Goal: Task Accomplishment & Management: Use online tool/utility

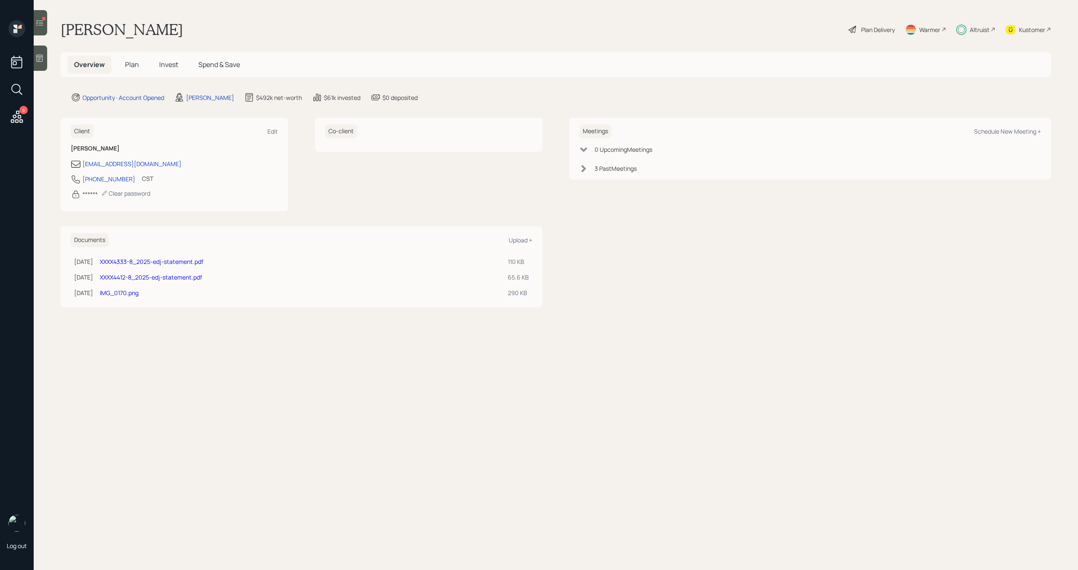
click at [45, 28] on div at bounding box center [40, 22] width 13 height 25
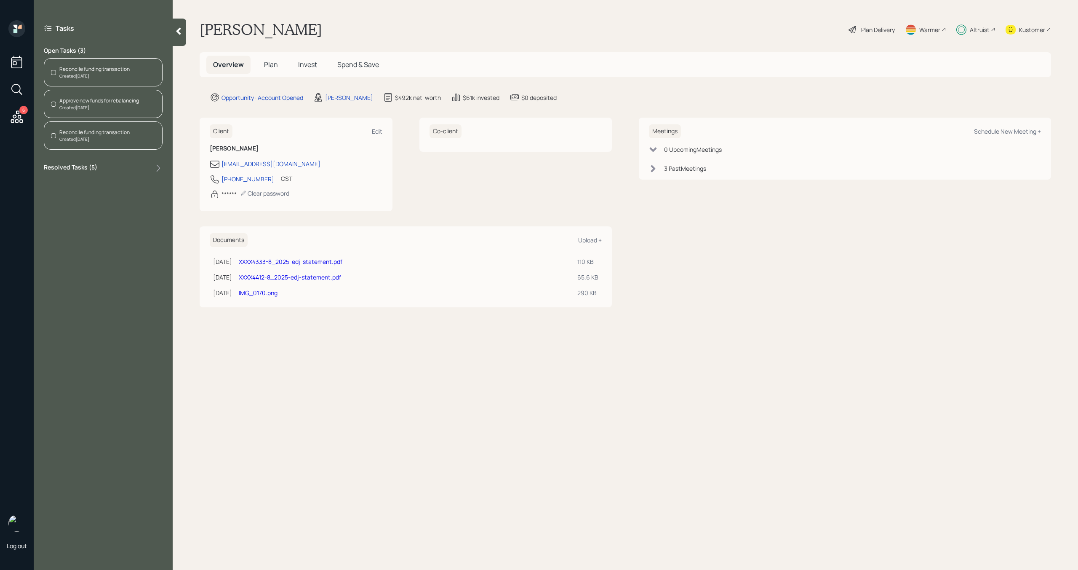
click at [317, 60] on h5 "Invest" at bounding box center [308, 65] width 32 height 18
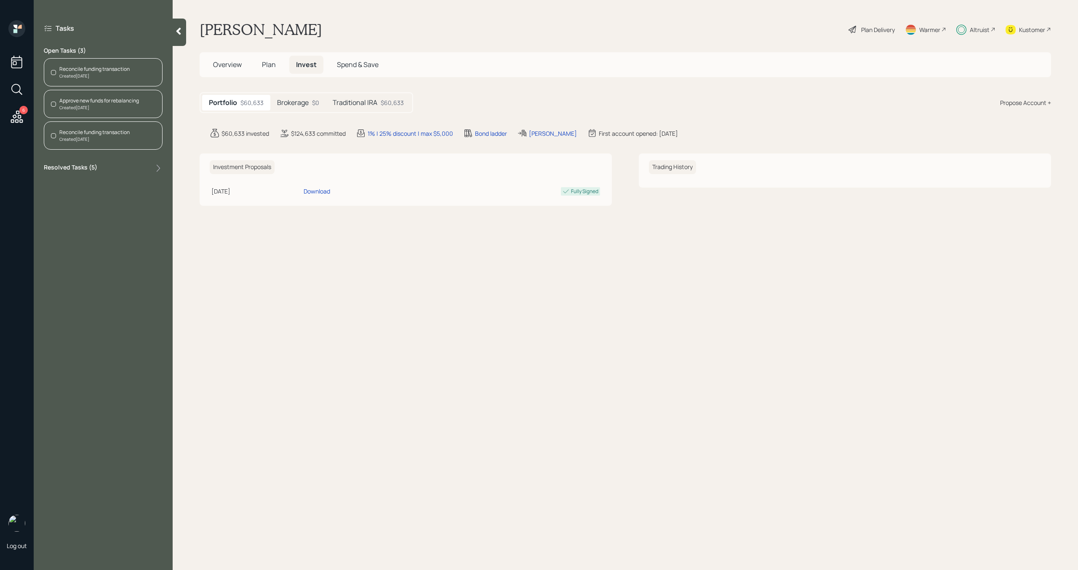
click at [301, 102] on h5 "Brokerage" at bounding box center [293, 103] width 32 height 8
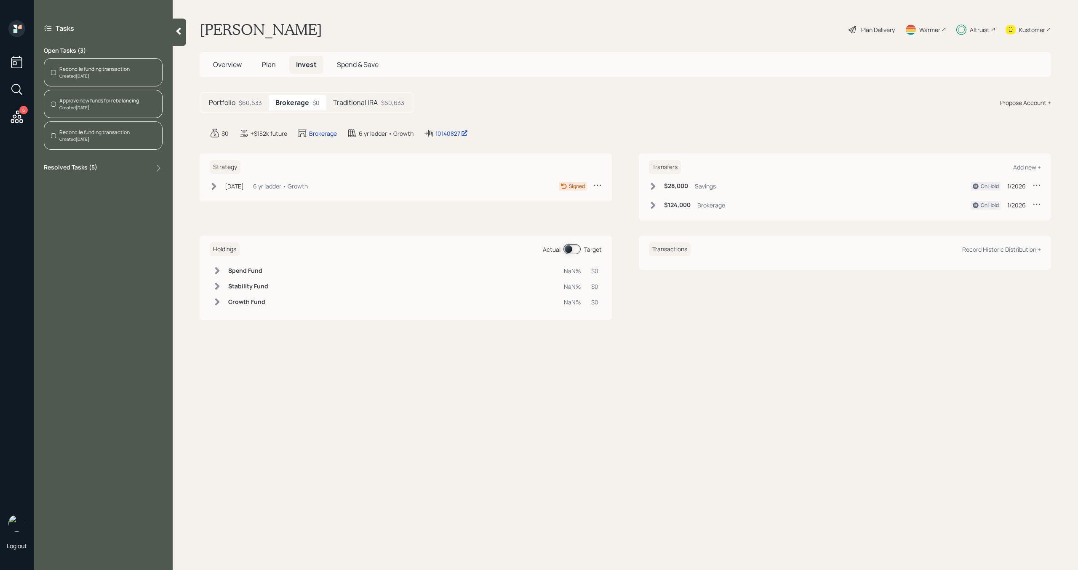
click at [350, 107] on div "Traditional IRA $60,633" at bounding box center [368, 103] width 85 height 16
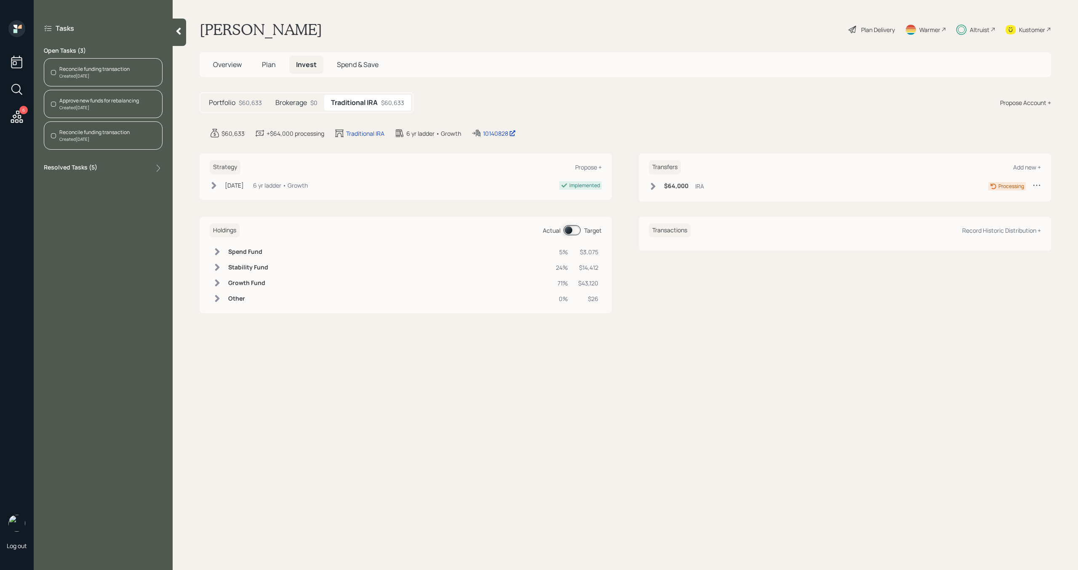
click at [121, 65] on div "Reconcile funding transaction" at bounding box center [94, 69] width 70 height 8
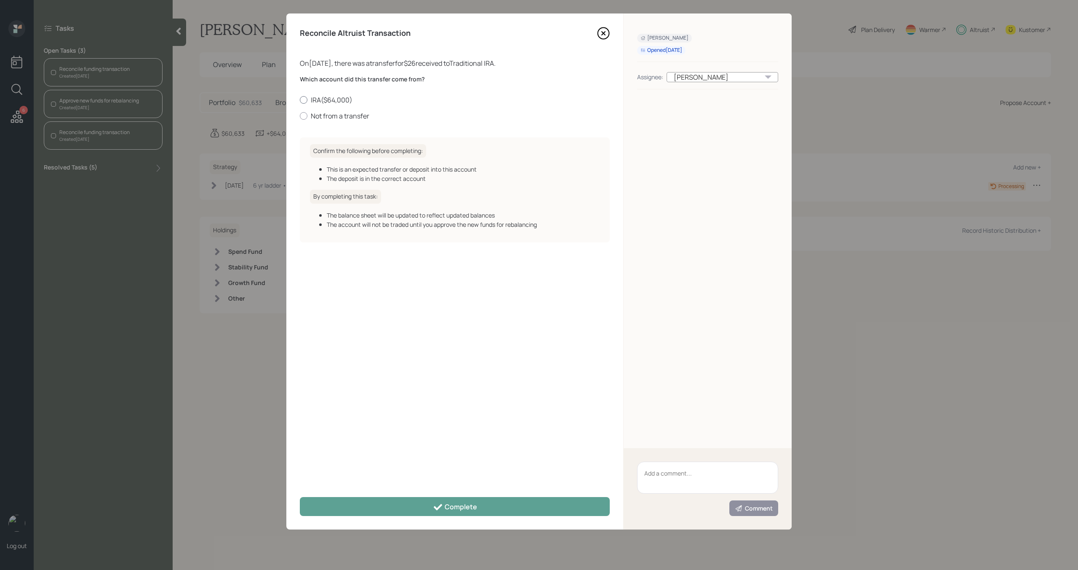
click at [314, 97] on label "IRA ( $64,000 )" at bounding box center [455, 99] width 310 height 9
click at [300, 99] on input "IRA ( $64,000 )" at bounding box center [300, 99] width 0 height 0
radio input "true"
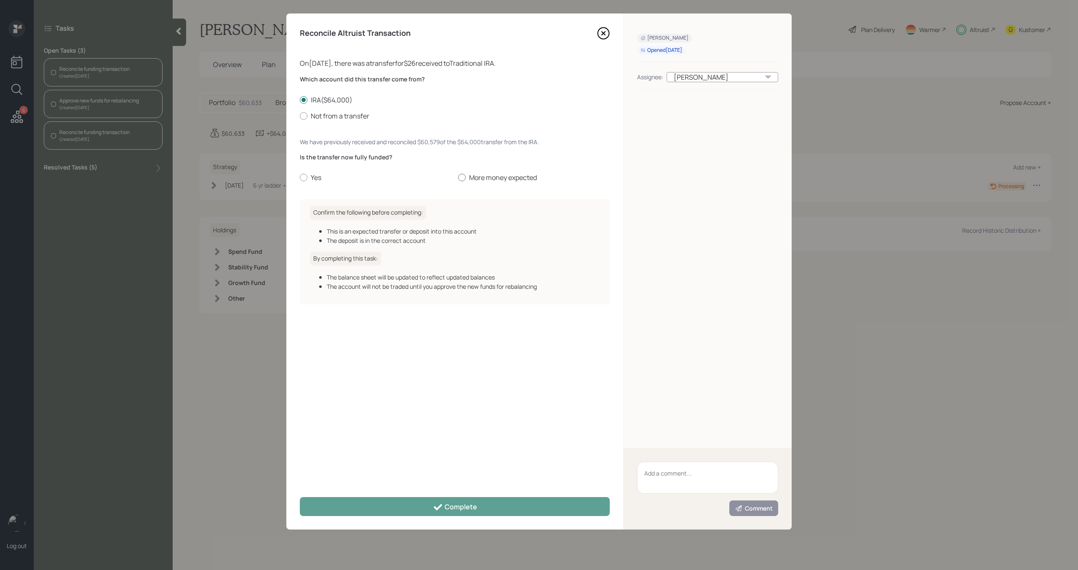
click at [500, 178] on label "More money expected" at bounding box center [534, 177] width 152 height 9
click at [458, 178] on input "More money expected" at bounding box center [458, 177] width 0 height 0
radio input "true"
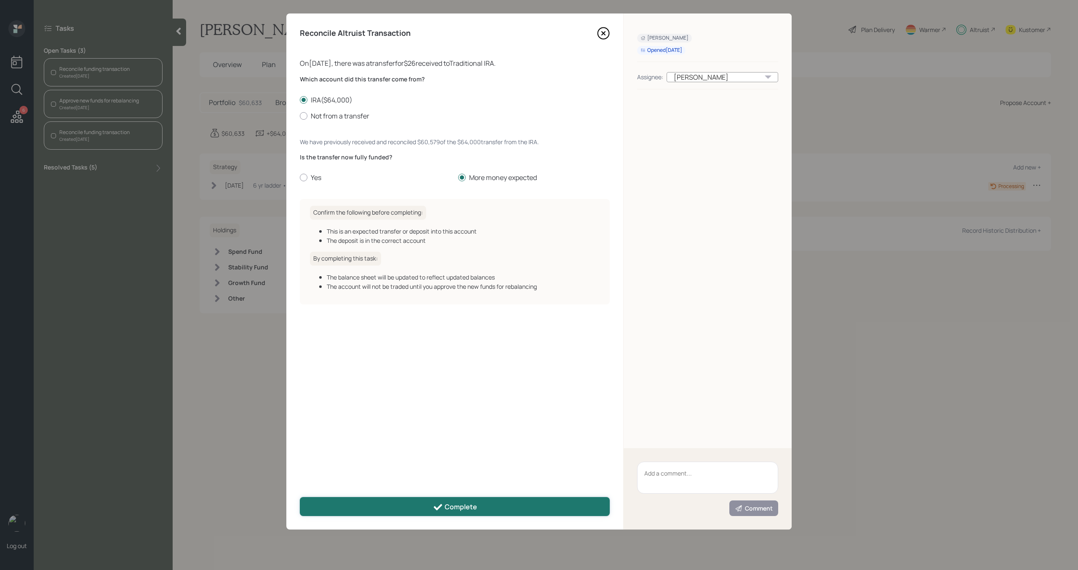
click at [433, 509] on icon at bounding box center [438, 507] width 10 height 10
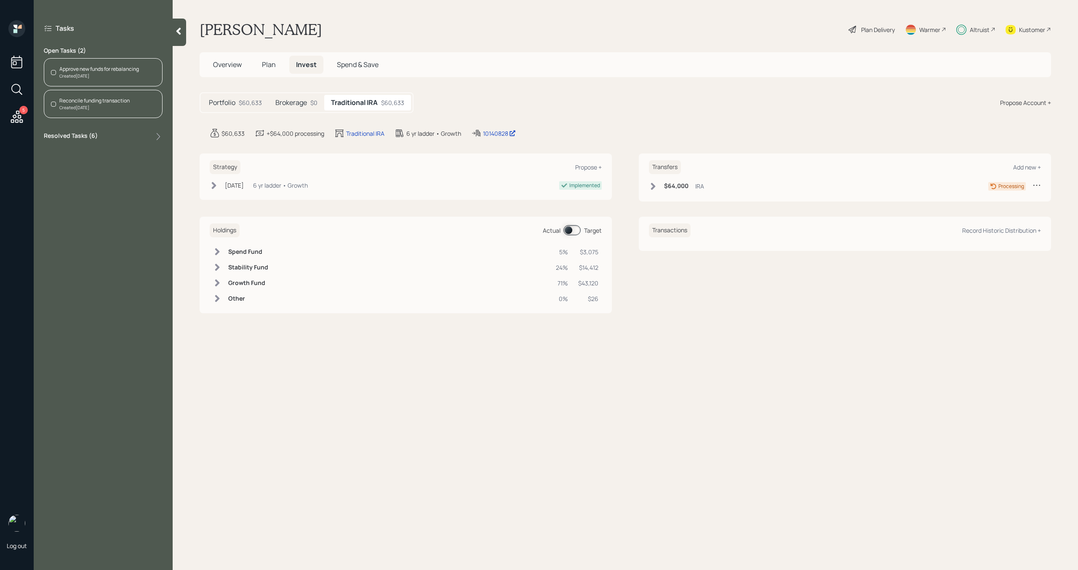
click at [111, 64] on div "Approve new funds for rebalancing Created [DATE]" at bounding box center [103, 72] width 119 height 28
click at [99, 106] on div "Created [DATE]" at bounding box center [94, 107] width 70 height 6
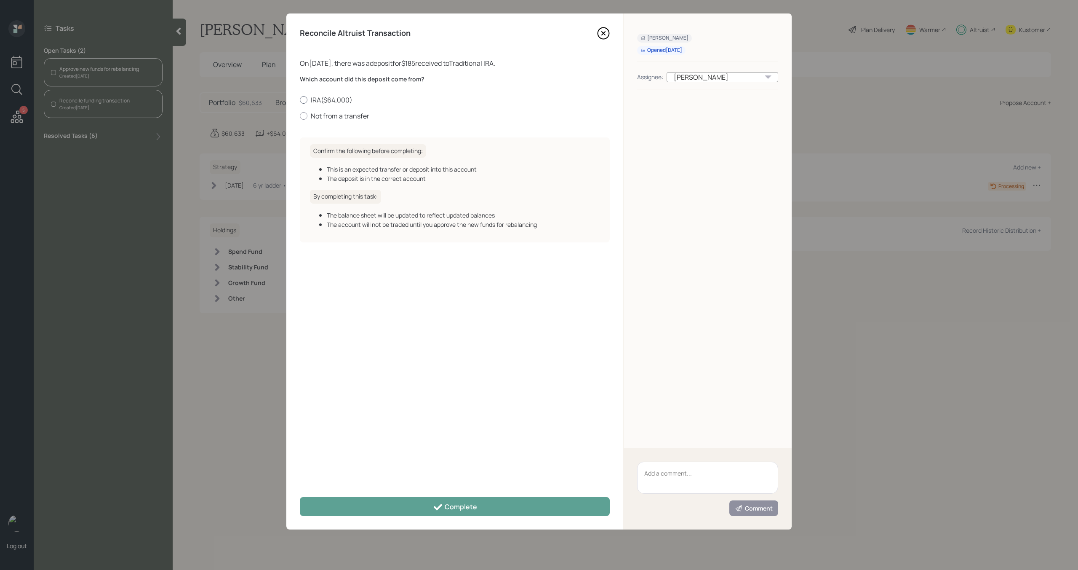
click at [323, 102] on label "IRA ( $64,000 )" at bounding box center [455, 99] width 310 height 9
click at [300, 100] on input "IRA ( $64,000 )" at bounding box center [300, 99] width 0 height 0
radio input "true"
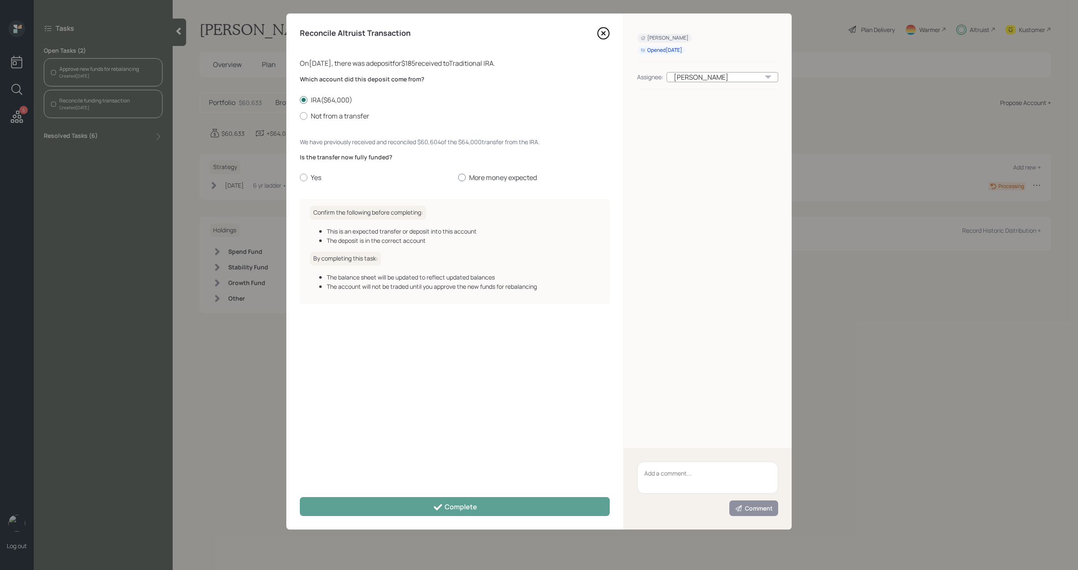
click at [481, 175] on label "More money expected" at bounding box center [534, 177] width 152 height 9
click at [458, 177] on input "More money expected" at bounding box center [458, 177] width 0 height 0
radio input "true"
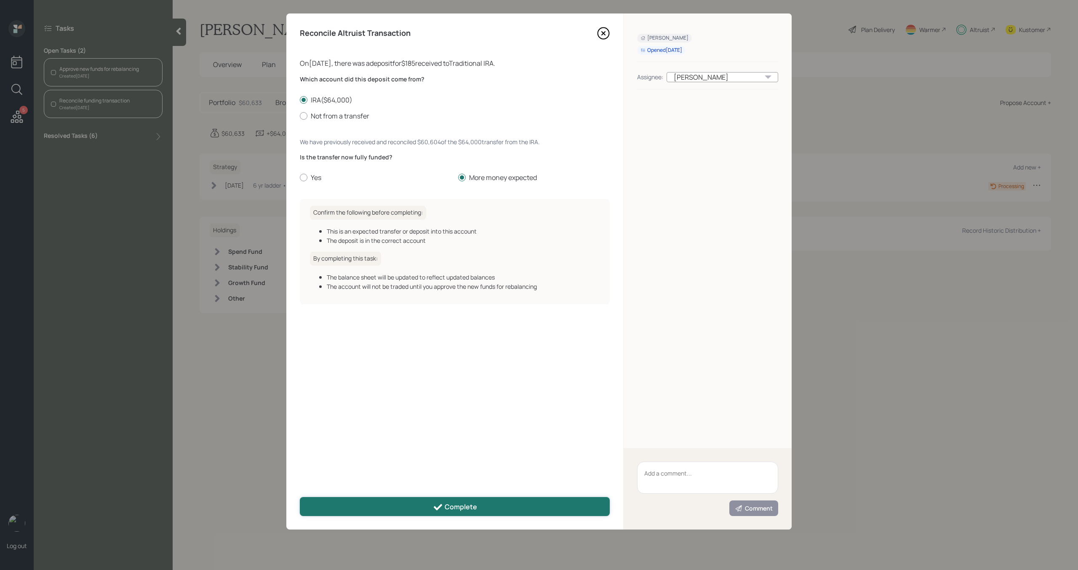
click at [432, 509] on button "Complete" at bounding box center [455, 506] width 310 height 19
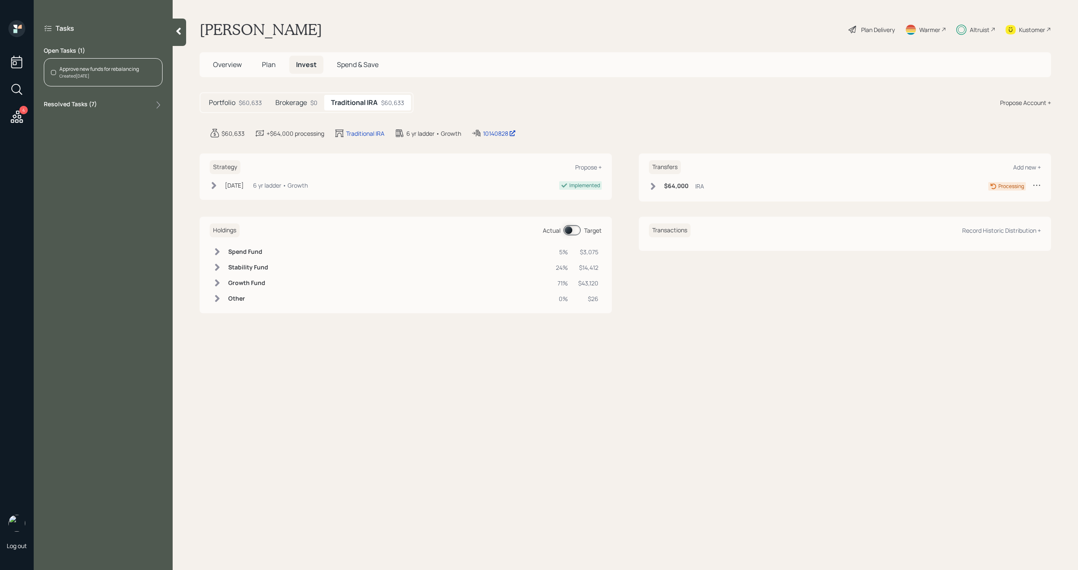
click at [124, 68] on div "Approve new funds for rebalancing" at bounding box center [99, 69] width 80 height 8
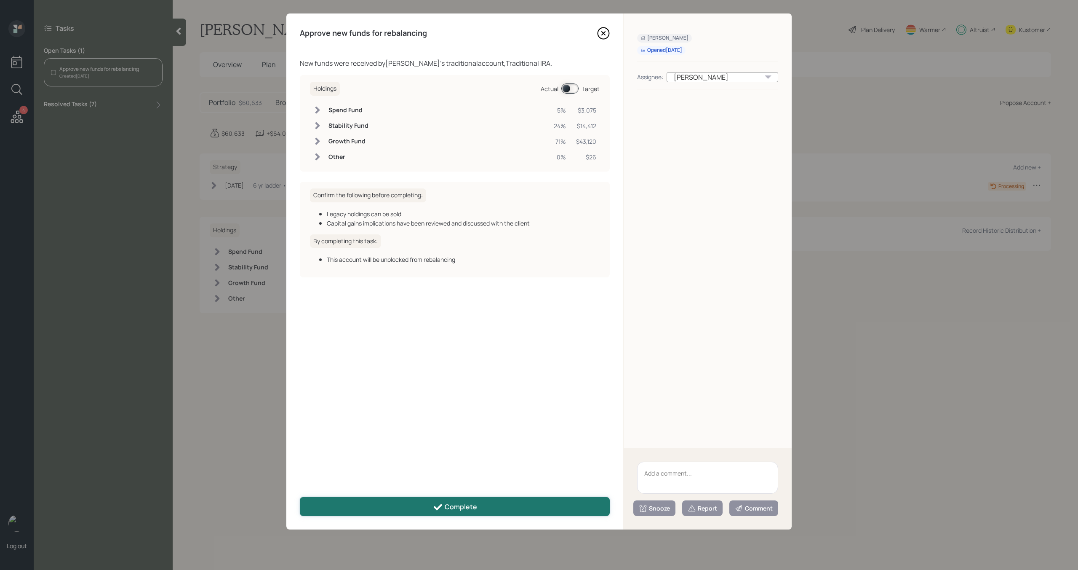
click at [437, 507] on icon at bounding box center [438, 506] width 8 height 6
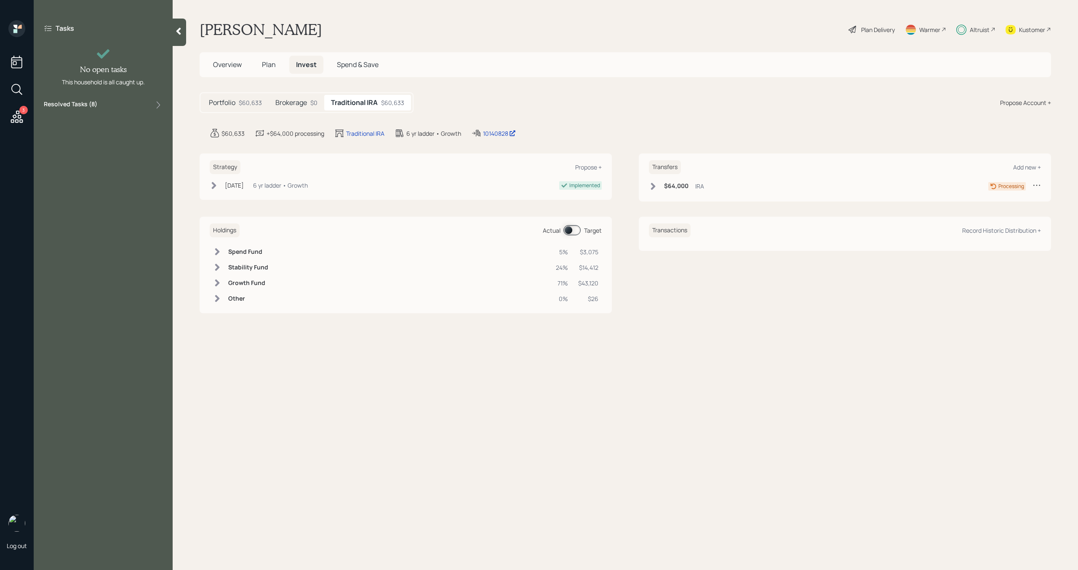
click at [18, 117] on icon at bounding box center [16, 116] width 15 height 15
